Goal: Task Accomplishment & Management: Manage account settings

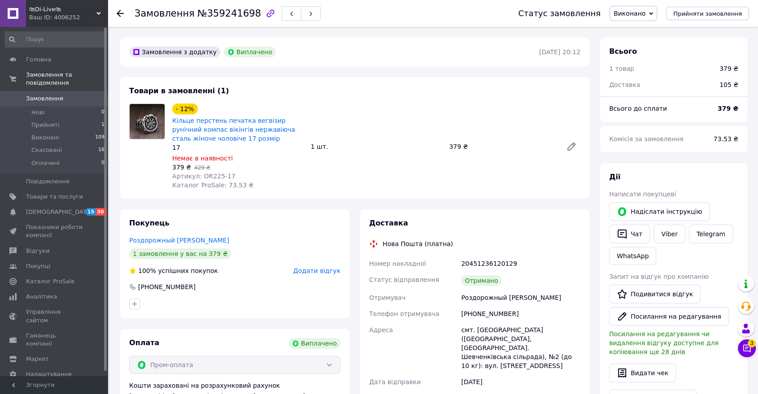
click at [37, 95] on span "Замовлення" at bounding box center [44, 99] width 37 height 8
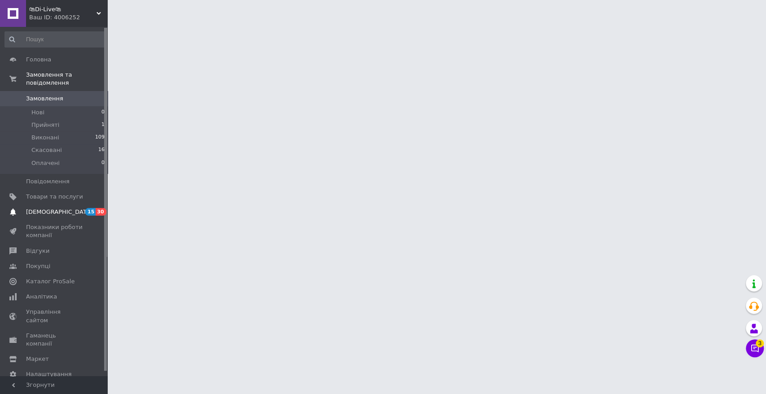
click at [51, 208] on span "[DEMOGRAPHIC_DATA]" at bounding box center [59, 212] width 66 height 8
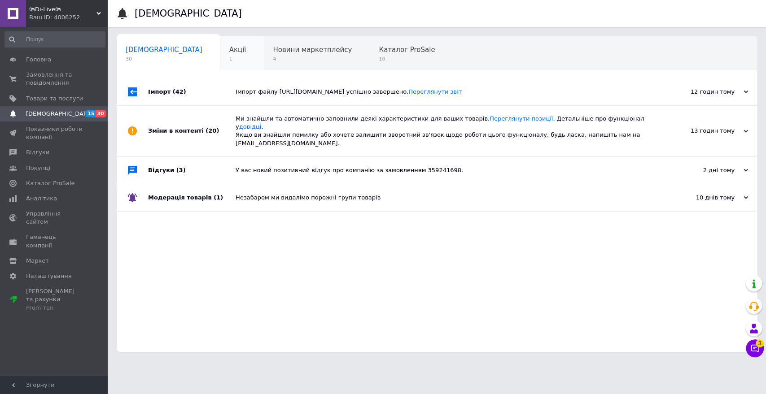
click at [220, 52] on div "Акції 1" at bounding box center [242, 53] width 44 height 34
click at [229, 56] on span "1" at bounding box center [237, 59] width 17 height 7
click at [273, 57] on span "4" at bounding box center [312, 59] width 79 height 7
click at [43, 187] on link "Каталог ProSale" at bounding box center [55, 183] width 110 height 15
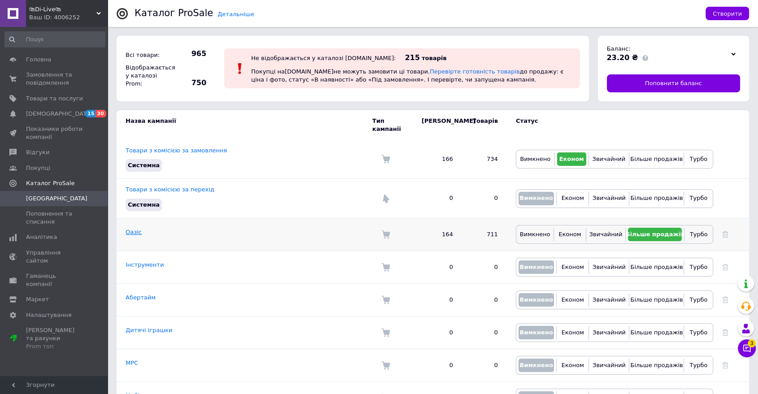
click at [136, 229] on link "Оазіс" at bounding box center [134, 232] width 16 height 7
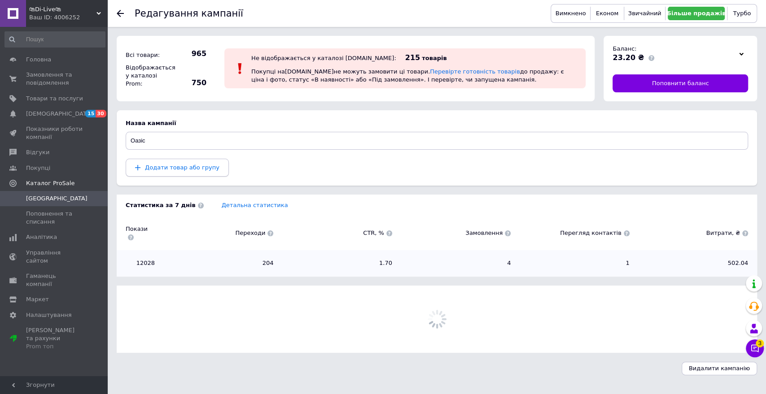
click at [189, 173] on button "Додати товар або групу" at bounding box center [177, 168] width 103 height 18
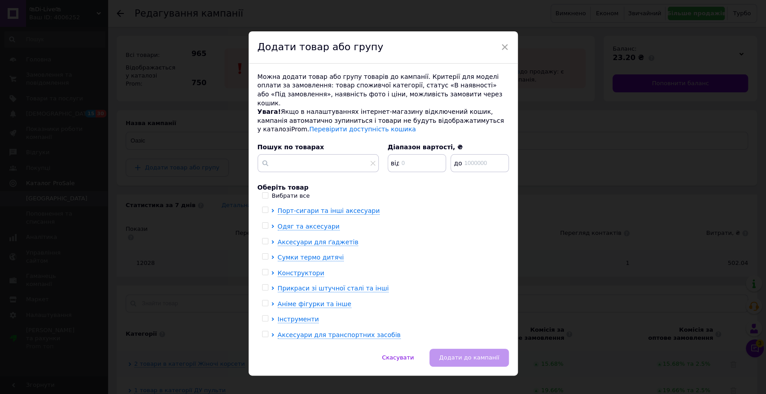
click at [262, 192] on input "Вибрати все" at bounding box center [265, 195] width 6 height 6
checkbox input "true"
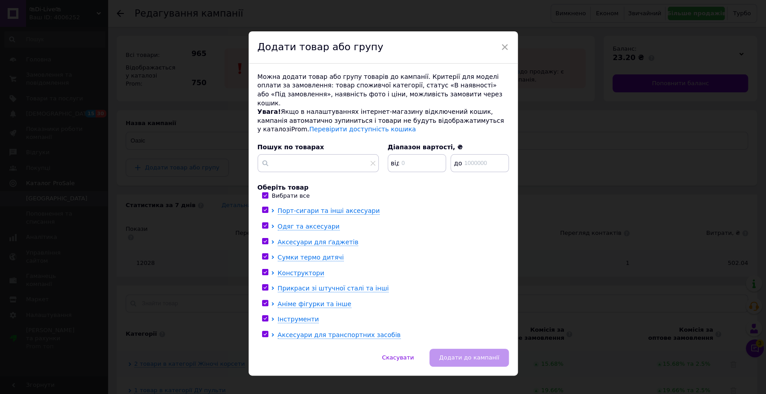
checkbox input "true"
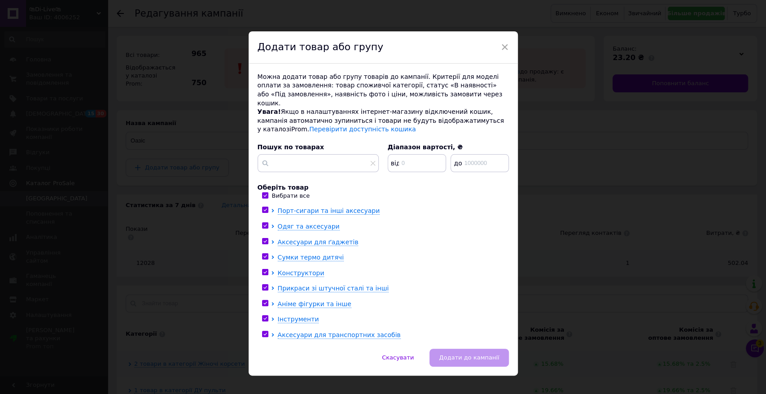
checkbox input "true"
click at [470, 354] on span "Додати до кампанії" at bounding box center [469, 357] width 60 height 7
